Goal: Use online tool/utility: Utilize a website feature to perform a specific function

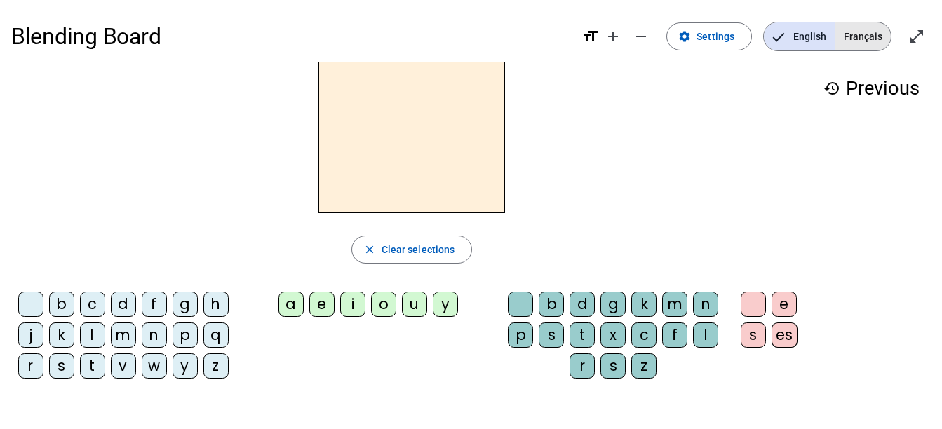
click at [869, 40] on span "Français" at bounding box center [862, 36] width 55 height 28
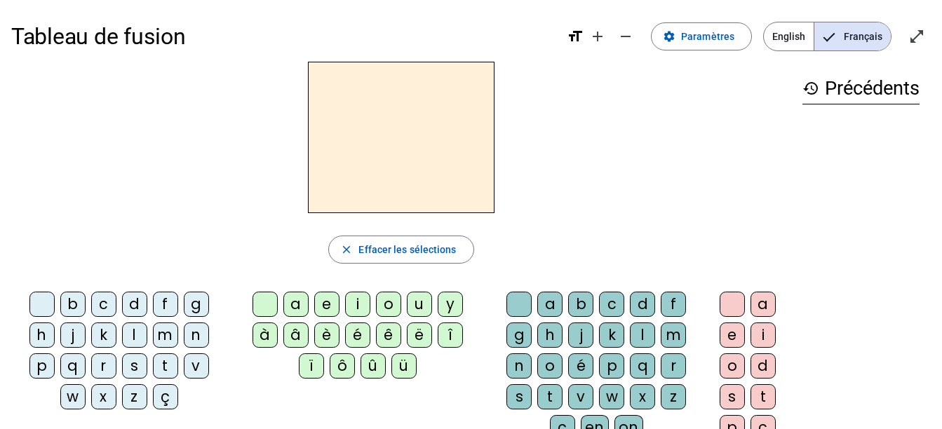
click at [130, 398] on div "z" at bounding box center [134, 396] width 25 height 25
click at [550, 364] on div "o" at bounding box center [549, 365] width 25 height 25
click at [580, 368] on div "é" at bounding box center [580, 365] width 25 height 25
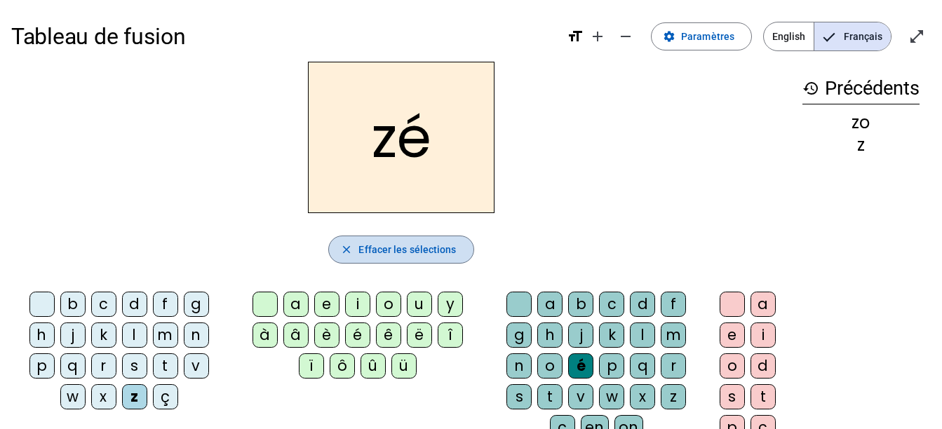
click at [368, 243] on span "Effacer les sélections" at bounding box center [406, 249] width 97 height 17
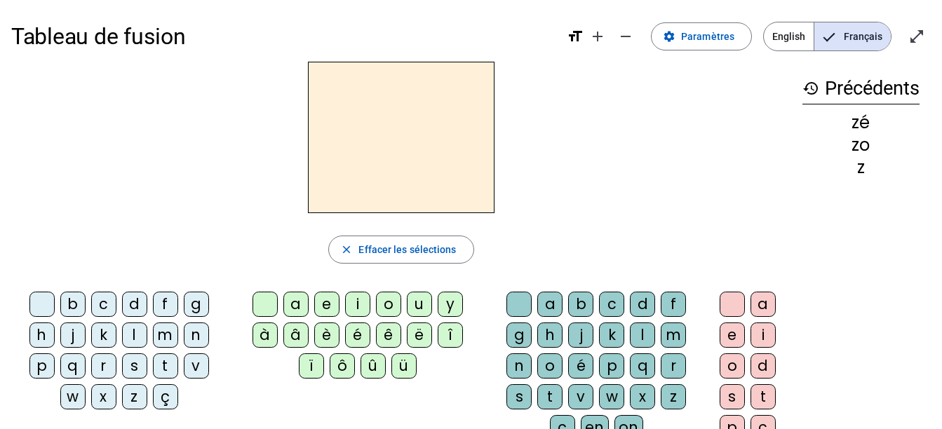
click at [129, 392] on div "z" at bounding box center [134, 396] width 25 height 25
click at [386, 303] on div "o" at bounding box center [388, 304] width 25 height 25
click at [548, 363] on div "o" at bounding box center [549, 365] width 25 height 25
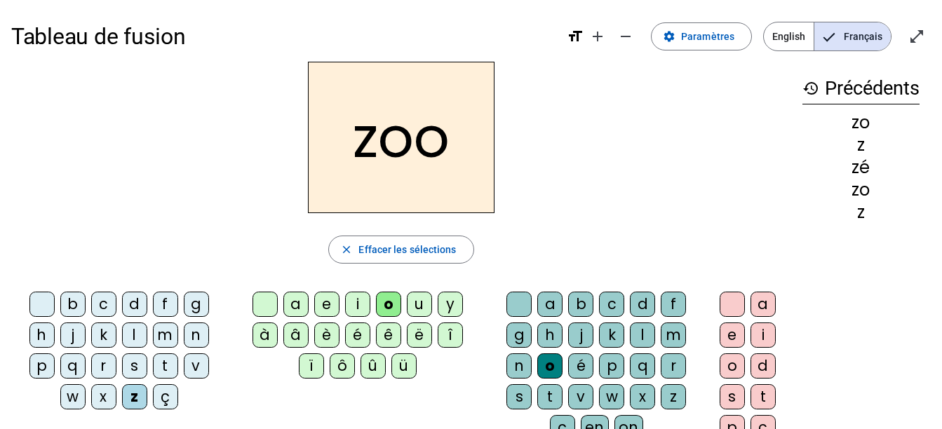
click at [582, 362] on div "é" at bounding box center [580, 365] width 25 height 25
click at [195, 337] on div "n" at bounding box center [196, 334] width 25 height 25
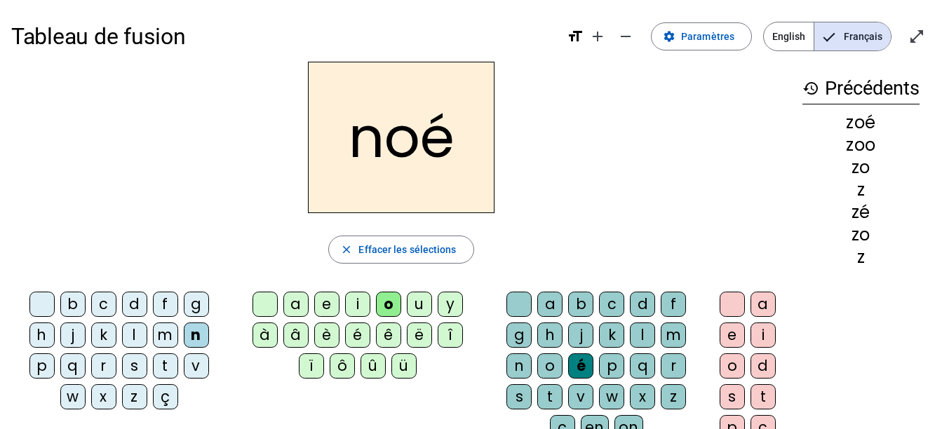
click at [544, 299] on div "a" at bounding box center [549, 304] width 25 height 25
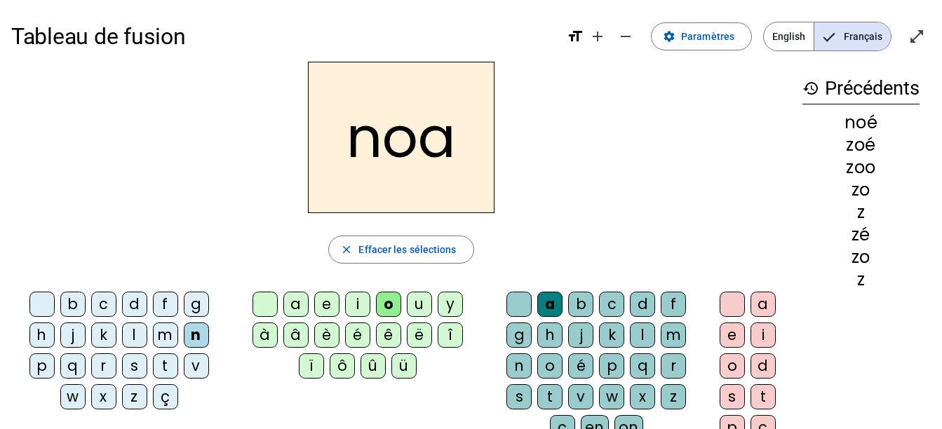
click at [75, 299] on div "b" at bounding box center [72, 304] width 25 height 25
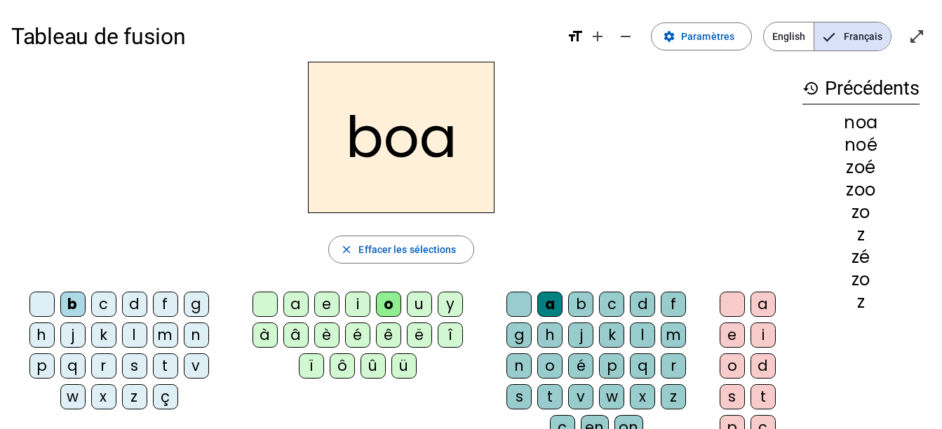
click at [257, 300] on div at bounding box center [264, 304] width 25 height 25
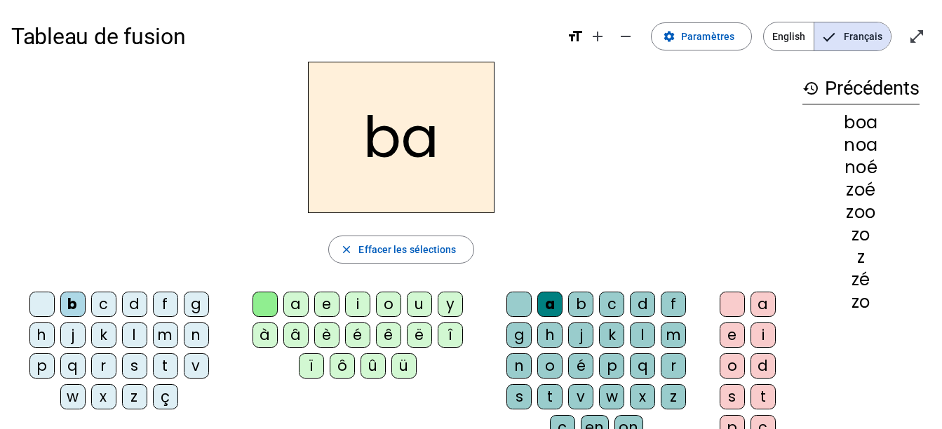
click at [518, 306] on div at bounding box center [518, 304] width 25 height 25
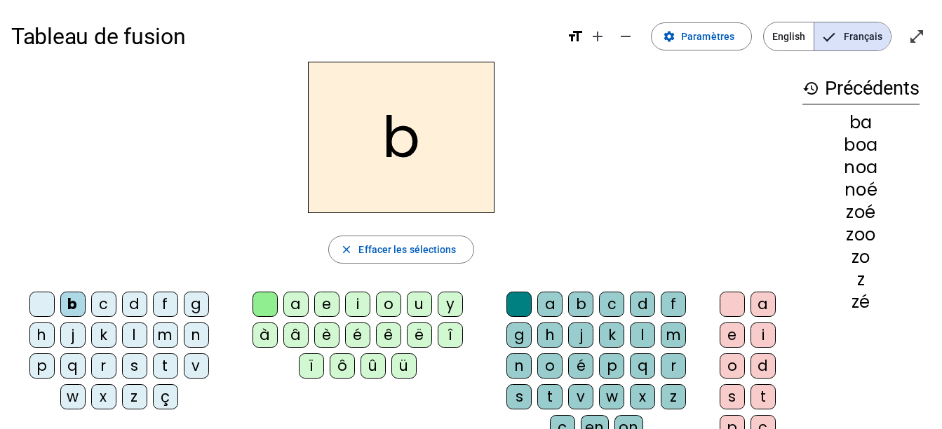
click at [634, 329] on div "l" at bounding box center [642, 334] width 25 height 25
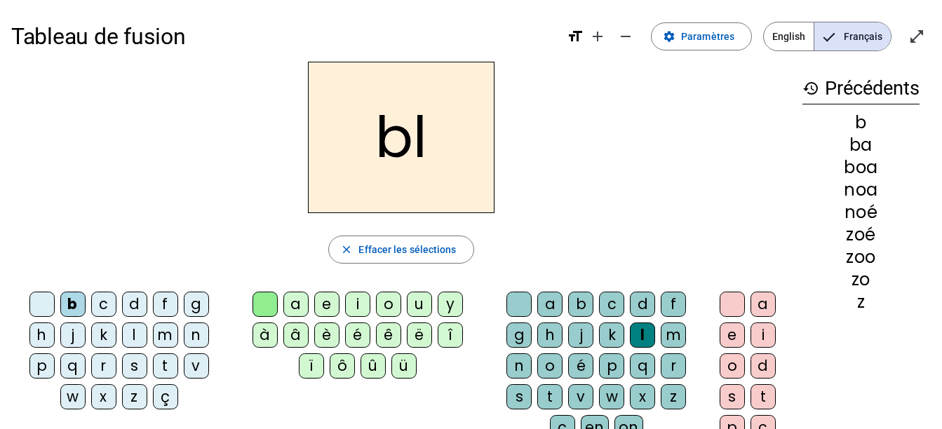
click at [763, 305] on div "a" at bounding box center [762, 304] width 25 height 25
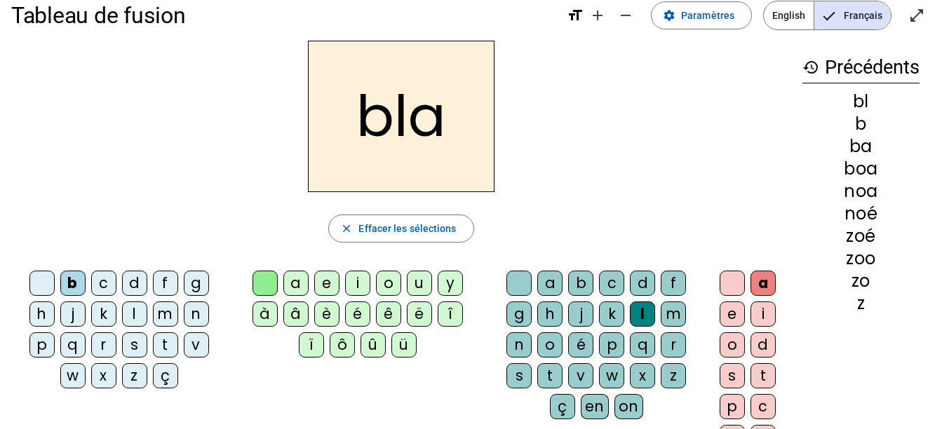
scroll to position [23, 0]
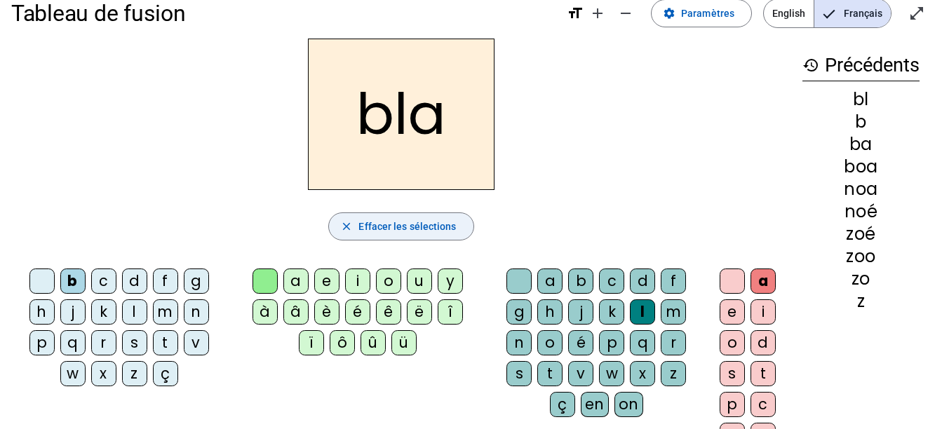
click at [412, 231] on span "Effacer les sélections" at bounding box center [406, 226] width 97 height 17
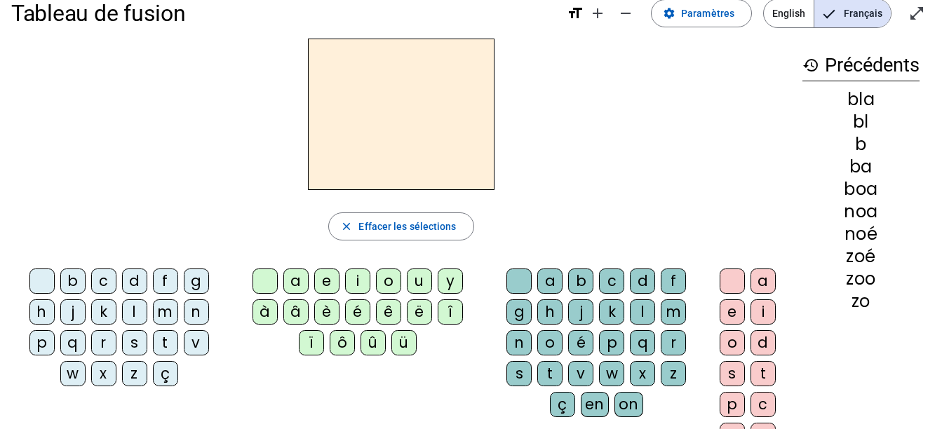
click at [163, 335] on div "t" at bounding box center [165, 342] width 25 height 25
click at [353, 305] on div "é" at bounding box center [357, 311] width 25 height 25
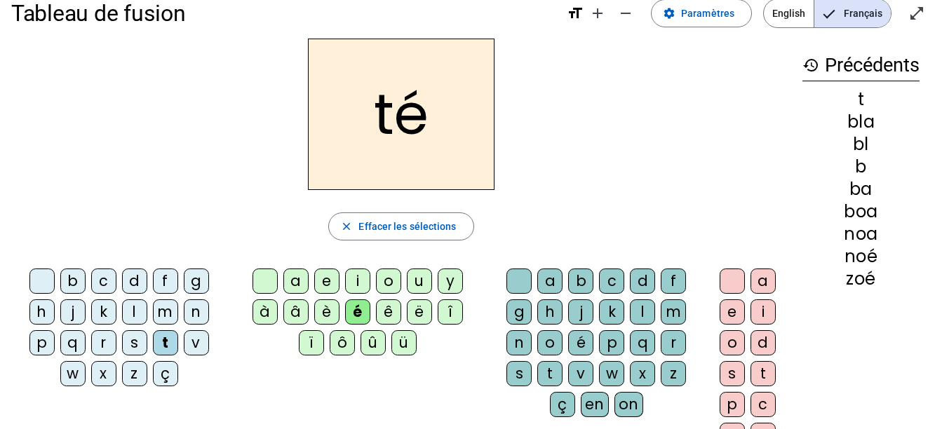
click at [295, 278] on div "a" at bounding box center [295, 281] width 25 height 25
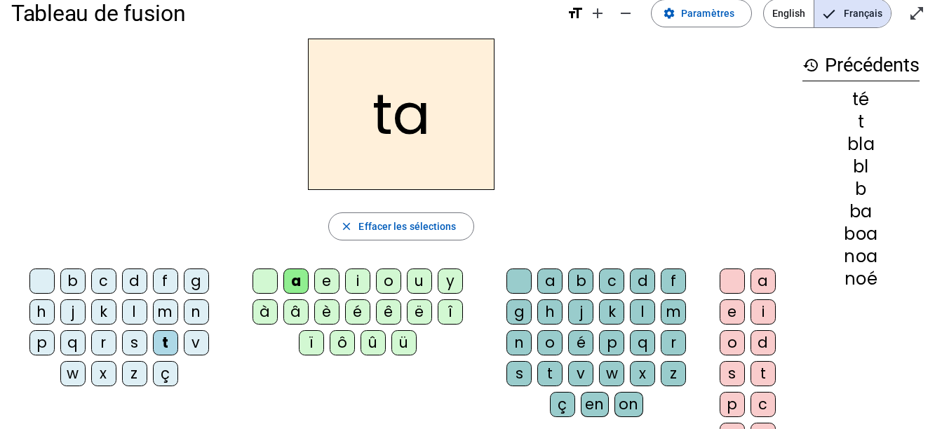
click at [384, 283] on div "o" at bounding box center [388, 281] width 25 height 25
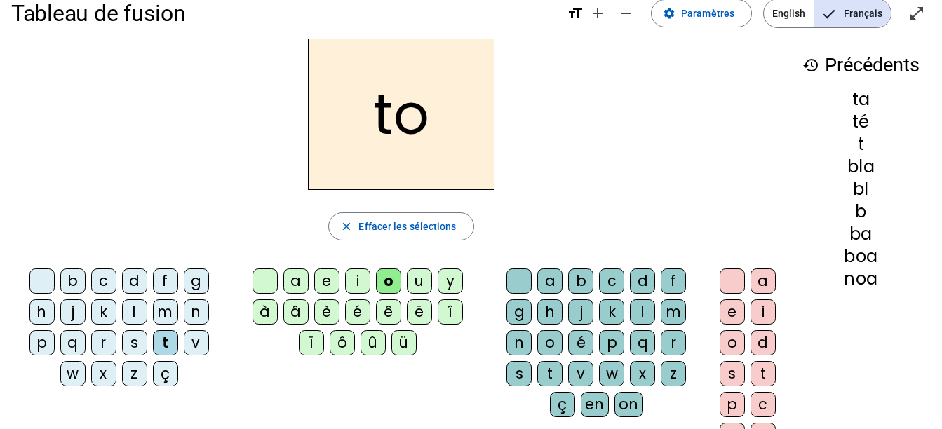
click at [420, 285] on div "u" at bounding box center [419, 281] width 25 height 25
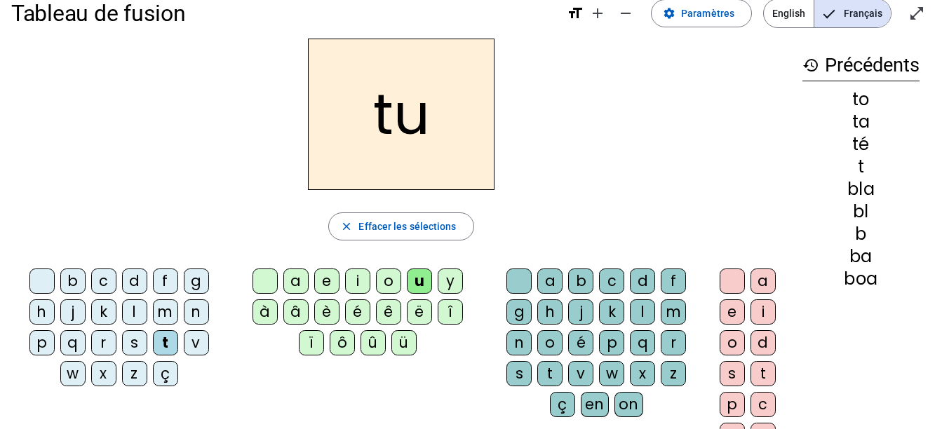
click at [324, 289] on div "e" at bounding box center [326, 281] width 25 height 25
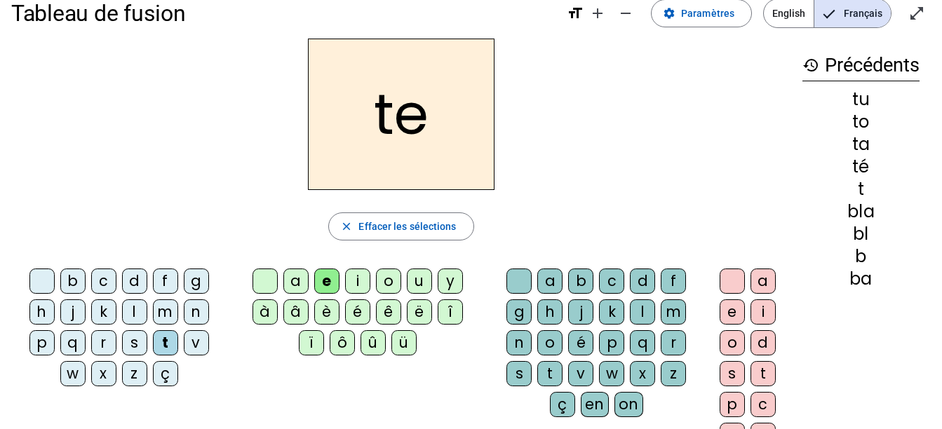
click at [130, 283] on div "d" at bounding box center [134, 281] width 25 height 25
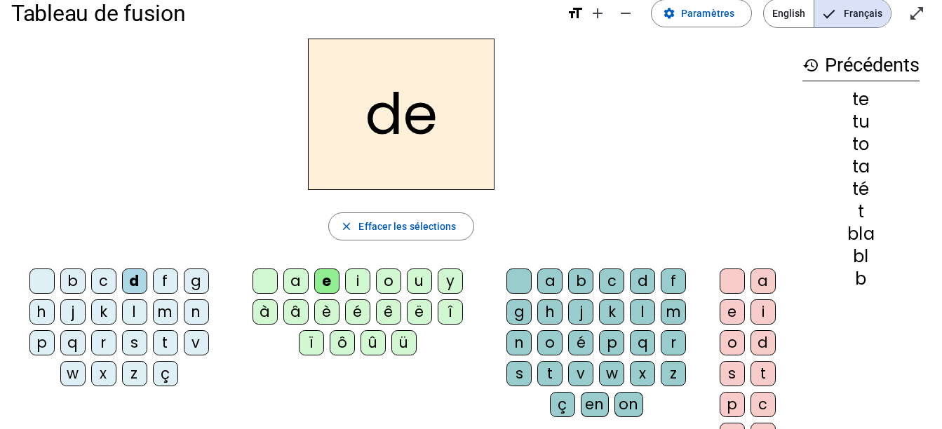
click at [161, 308] on div "m" at bounding box center [165, 311] width 25 height 25
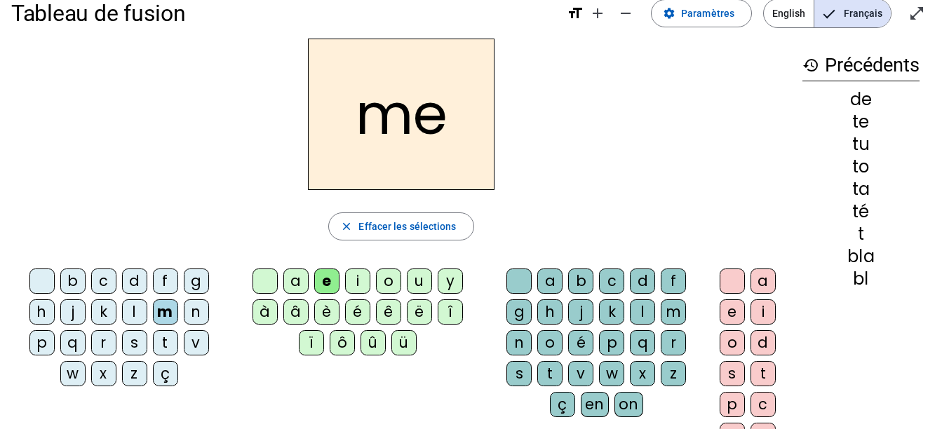
click at [65, 308] on div "j" at bounding box center [72, 311] width 25 height 25
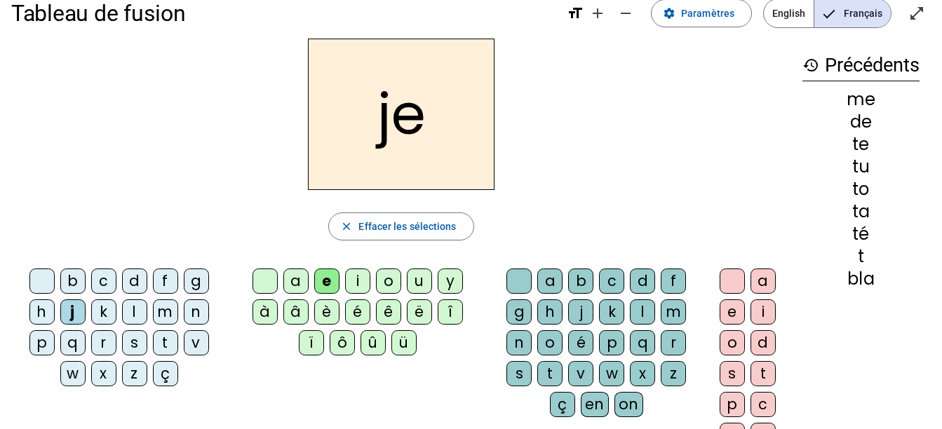
click at [133, 346] on div "s" at bounding box center [134, 342] width 25 height 25
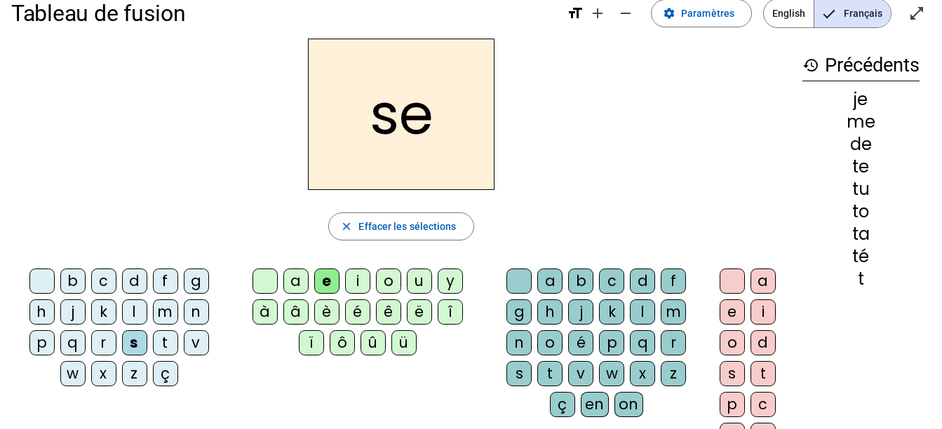
click at [292, 280] on div "a" at bounding box center [295, 281] width 25 height 25
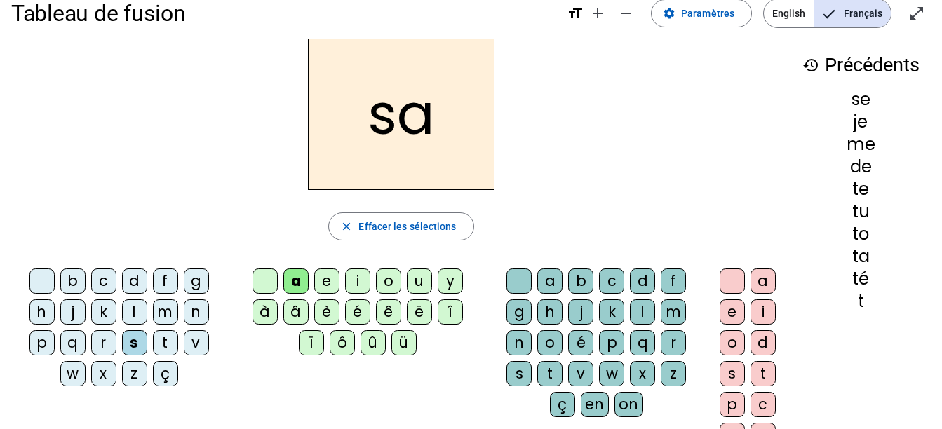
click at [98, 338] on div "r" at bounding box center [103, 342] width 25 height 25
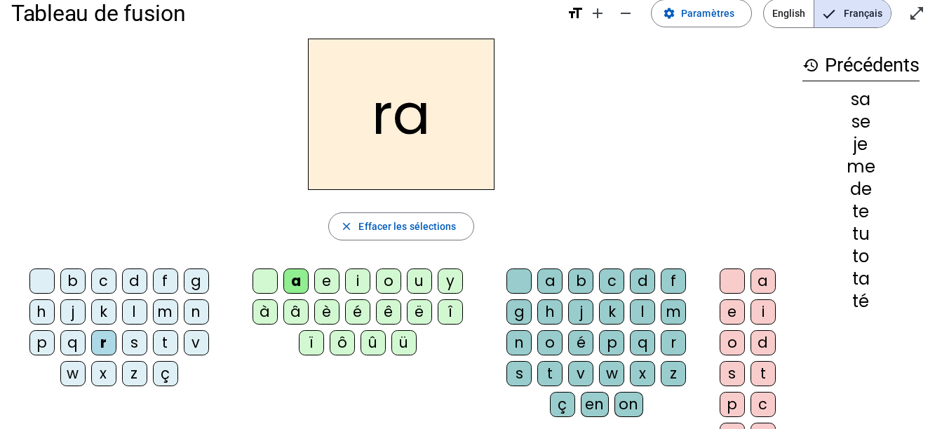
click at [390, 276] on div "o" at bounding box center [388, 281] width 25 height 25
click at [198, 313] on div "n" at bounding box center [196, 311] width 25 height 25
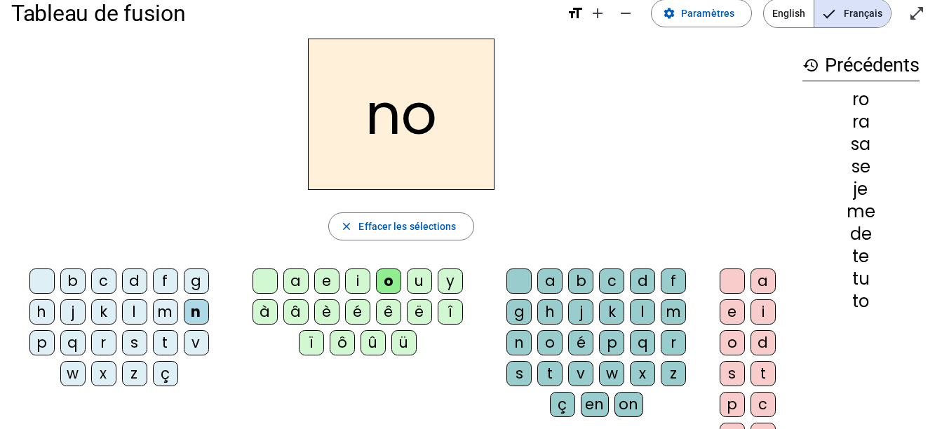
click at [73, 282] on div "b" at bounding box center [72, 281] width 25 height 25
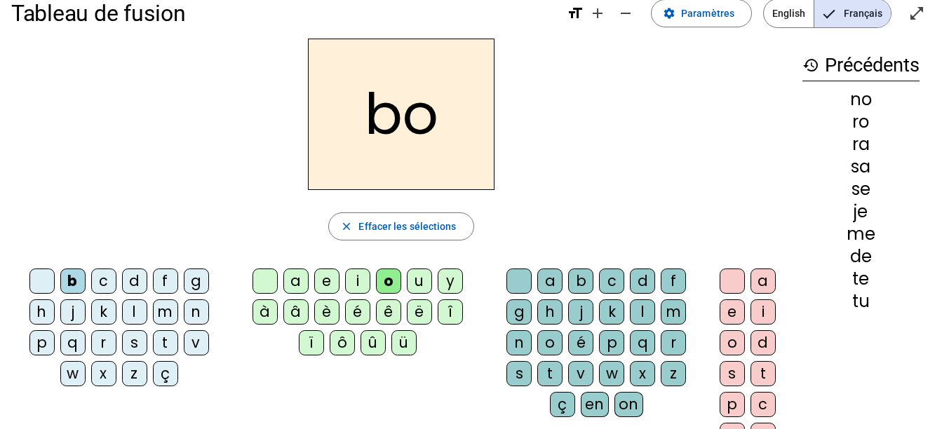
click at [290, 285] on div "a" at bounding box center [295, 281] width 25 height 25
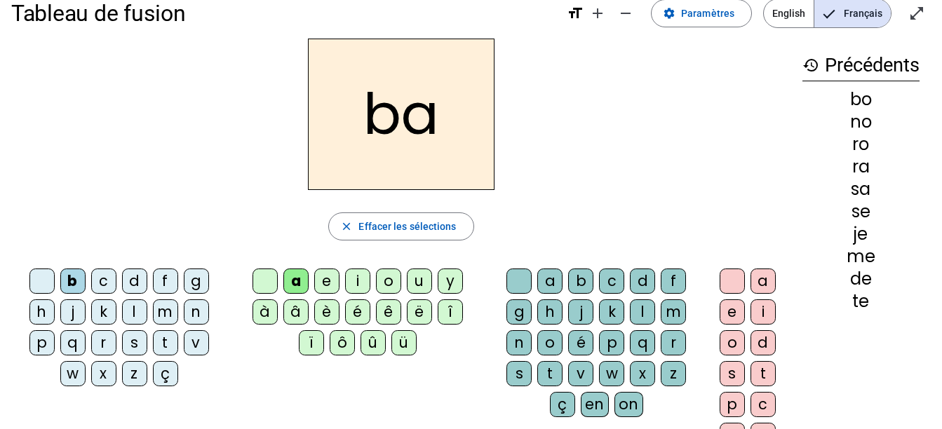
click at [363, 290] on div "i" at bounding box center [357, 281] width 25 height 25
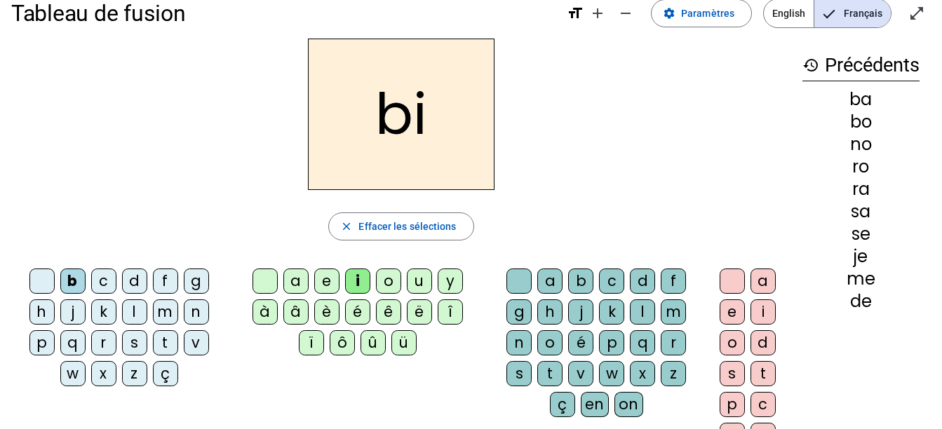
click at [189, 341] on div "v" at bounding box center [196, 342] width 25 height 25
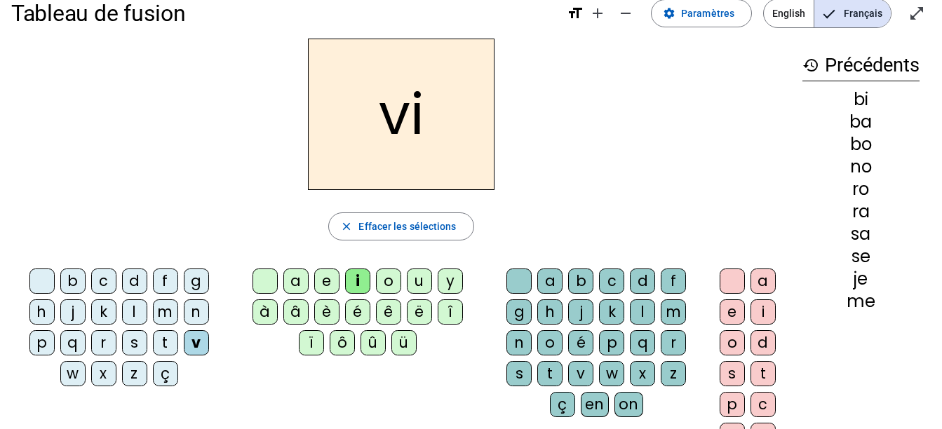
click at [76, 283] on div "b" at bounding box center [72, 281] width 25 height 25
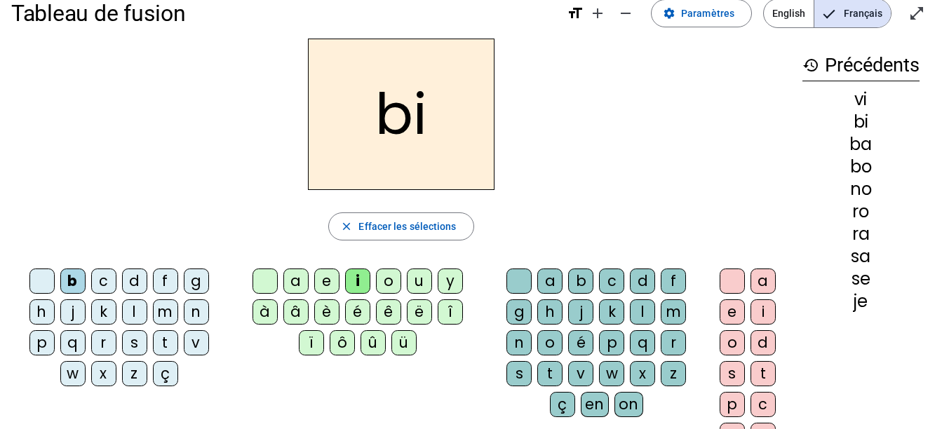
click at [196, 348] on div "v" at bounding box center [196, 342] width 25 height 25
click at [390, 279] on div "o" at bounding box center [388, 281] width 25 height 25
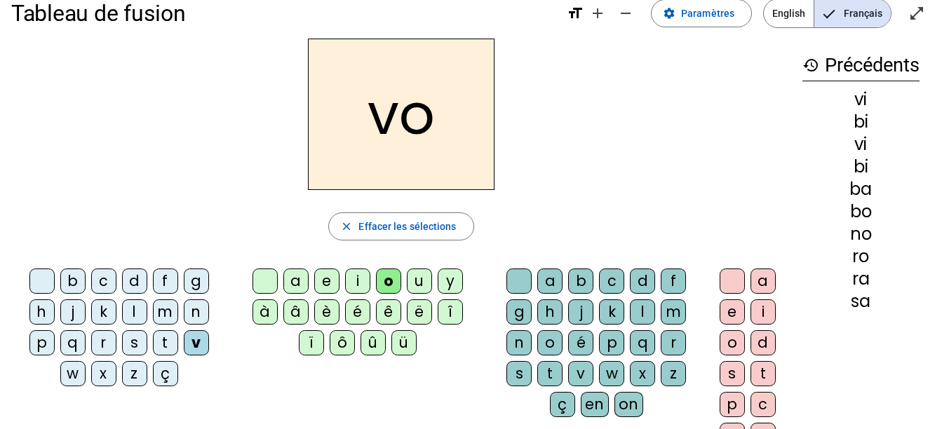
click at [416, 278] on div "u" at bounding box center [419, 281] width 25 height 25
click at [351, 307] on div "é" at bounding box center [357, 311] width 25 height 25
click at [166, 280] on div "f" at bounding box center [165, 281] width 25 height 25
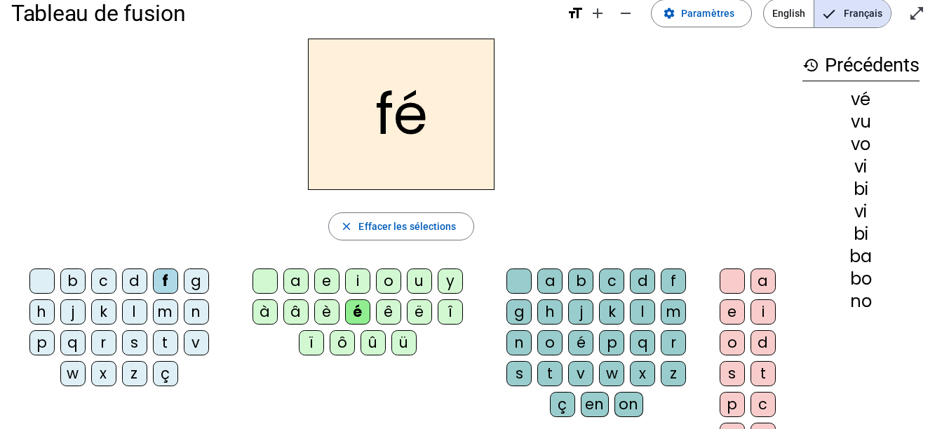
click at [292, 277] on div "a" at bounding box center [295, 281] width 25 height 25
click at [30, 339] on div "p" at bounding box center [41, 342] width 25 height 25
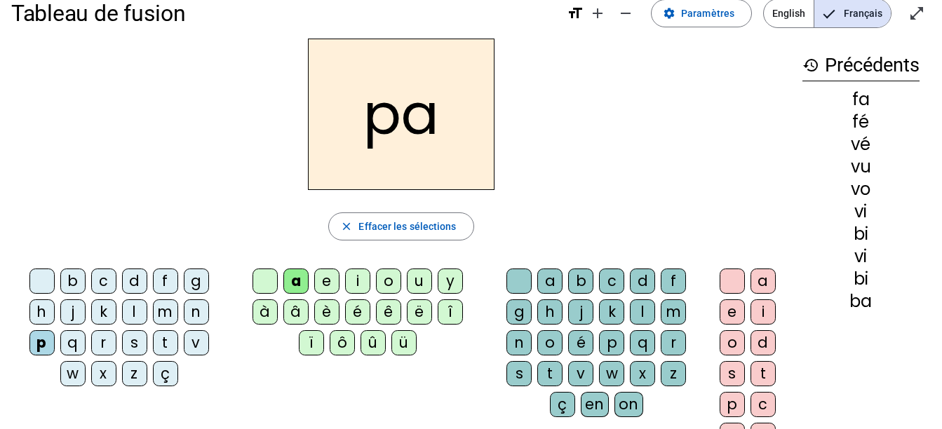
click at [644, 376] on div "x" at bounding box center [642, 373] width 25 height 25
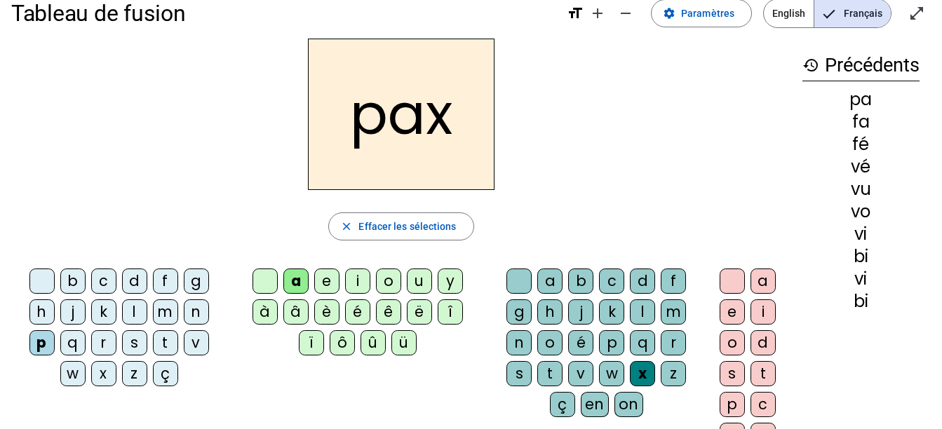
click at [193, 278] on div "g" at bounding box center [196, 281] width 25 height 25
click at [413, 284] on div "u" at bounding box center [419, 281] width 25 height 25
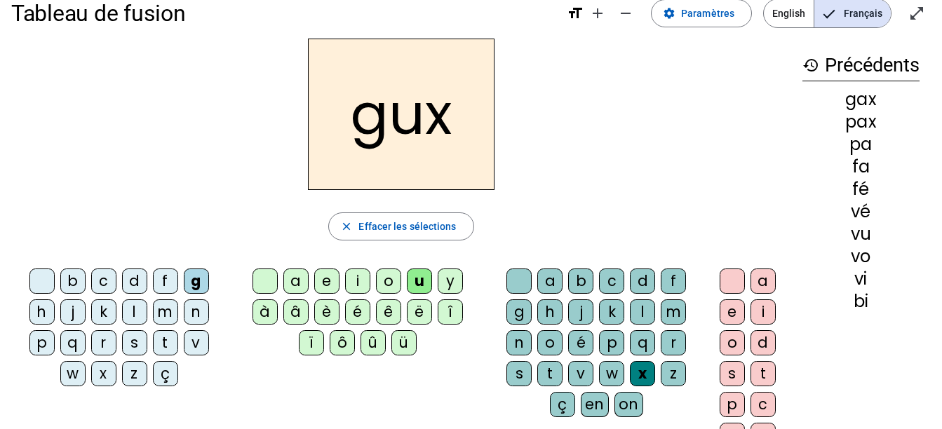
click at [131, 301] on div "l" at bounding box center [134, 311] width 25 height 25
